Goal: Book appointment/travel/reservation

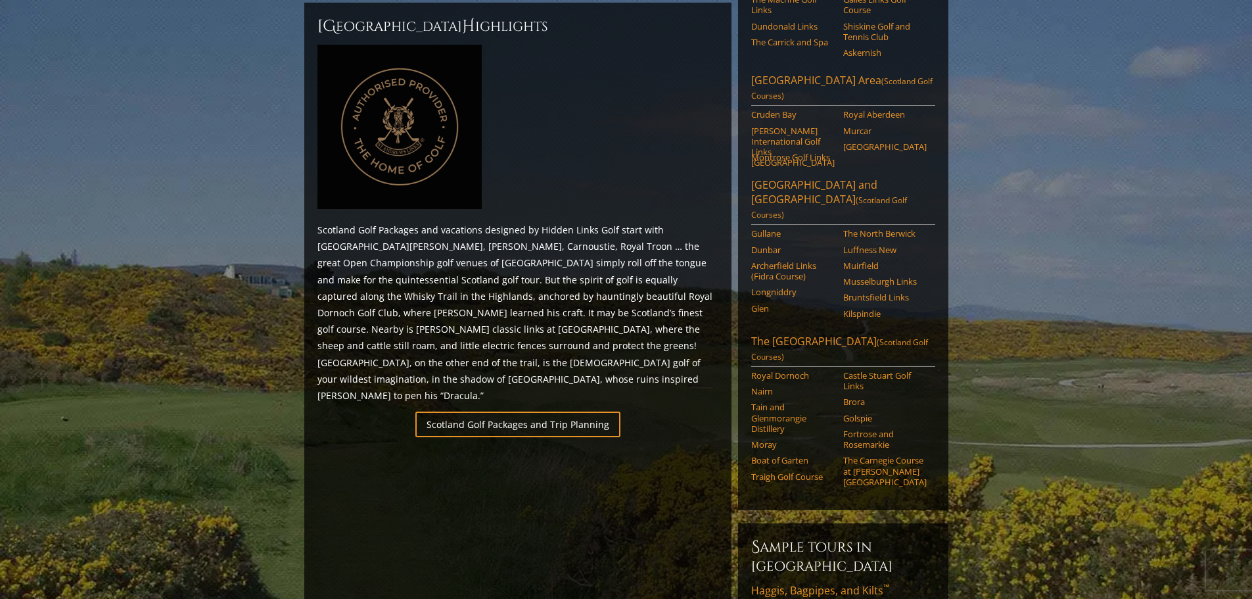
scroll to position [657, 0]
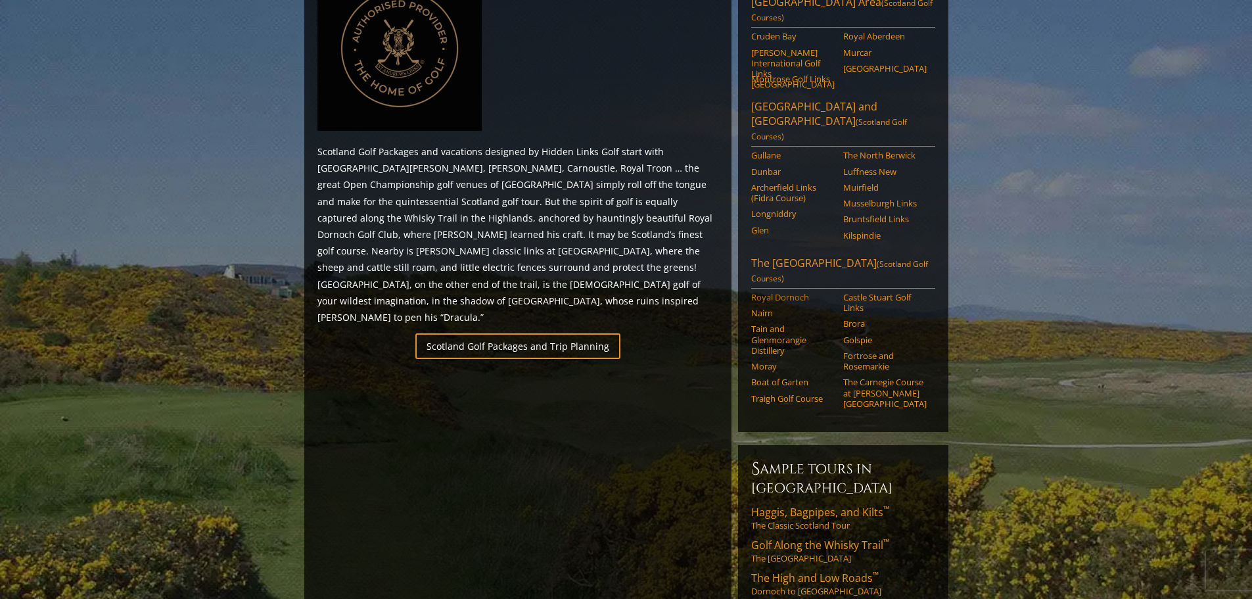
click at [788, 292] on link "Royal Dornoch" at bounding box center [792, 297] width 83 height 11
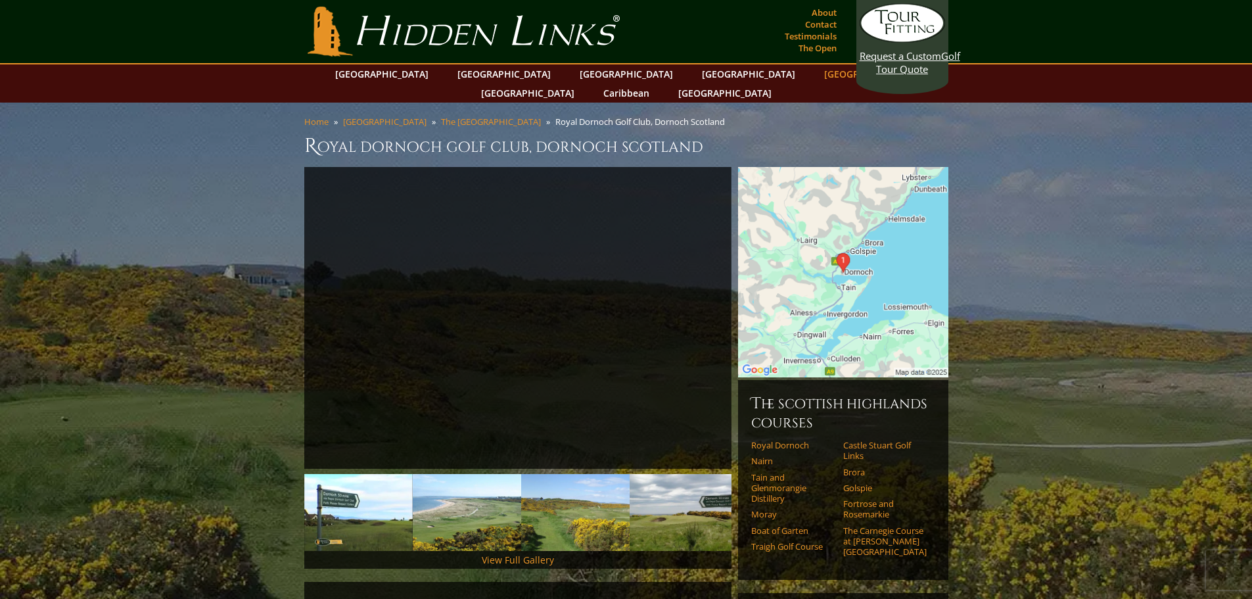
click at [818, 70] on link "[GEOGRAPHIC_DATA]" at bounding box center [871, 73] width 107 height 19
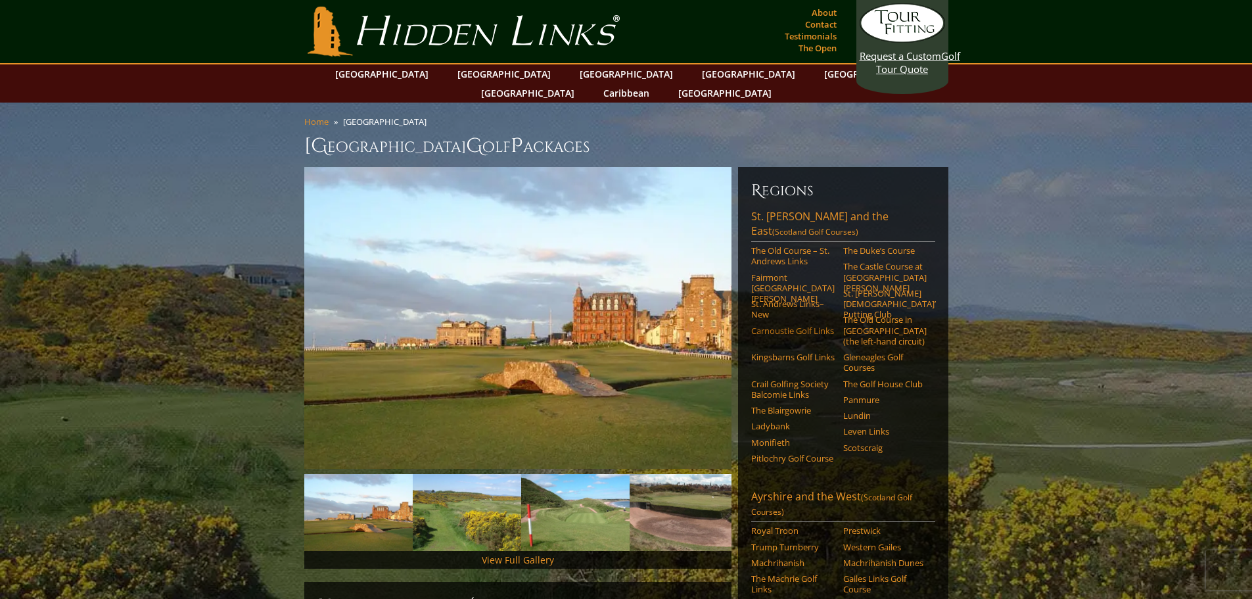
click at [790, 325] on link "Carnoustie Golf Links" at bounding box center [792, 330] width 83 height 11
